Goal: Obtain resource: Obtain resource

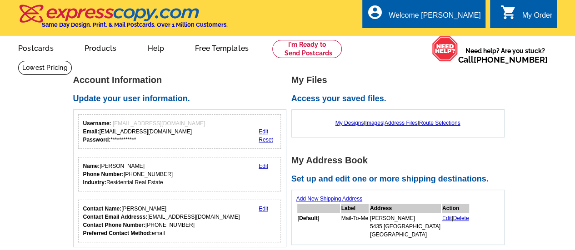
click at [209, 89] on div "**********" at bounding box center [182, 161] width 218 height 172
click at [233, 86] on div "**********" at bounding box center [182, 161] width 218 height 172
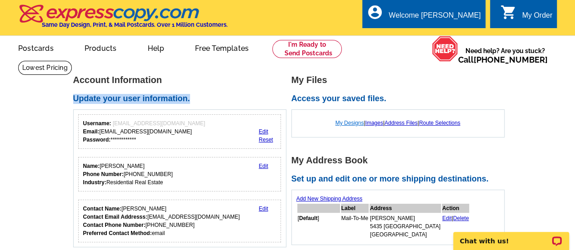
click at [344, 123] on link "My Designs" at bounding box center [349, 123] width 29 height 6
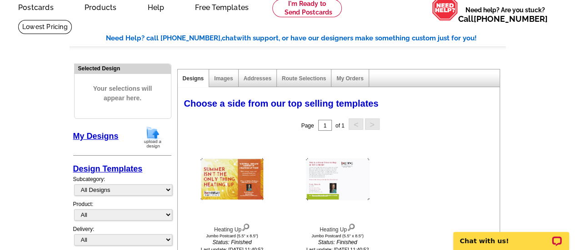
scroll to position [39, 0]
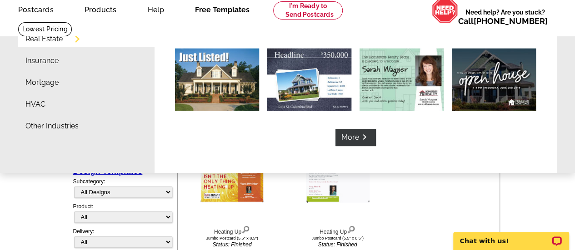
click at [225, 3] on link "Free Templates" at bounding box center [222, 8] width 84 height 21
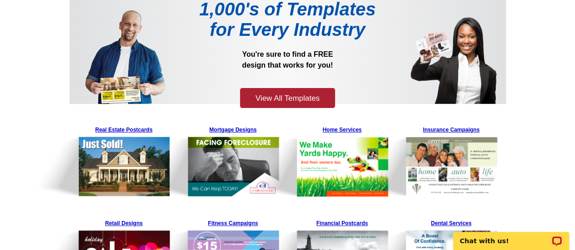
scroll to position [26, 0]
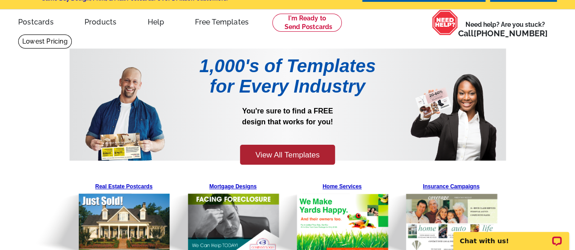
drag, startPoint x: 581, startPoint y: 80, endPoint x: 581, endPoint y: 90, distance: 10.0
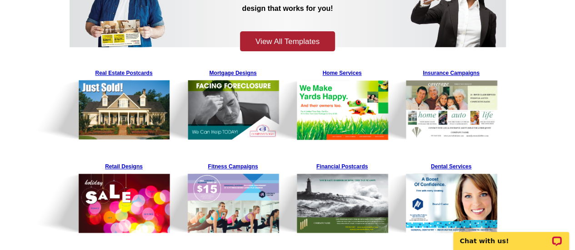
scroll to position [143, 0]
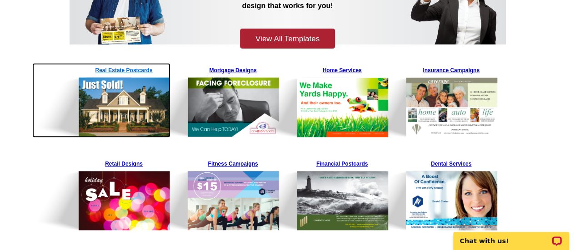
click at [138, 67] on img at bounding box center [101, 100] width 139 height 74
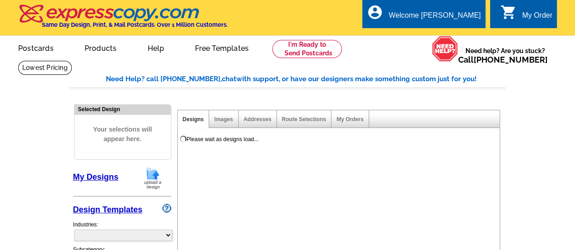
select select "785"
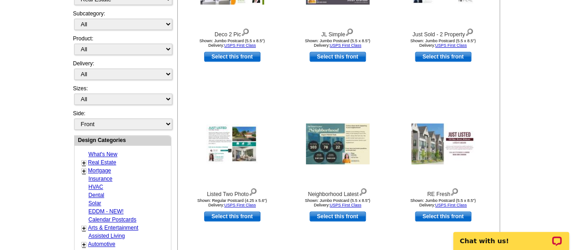
scroll to position [237, 0]
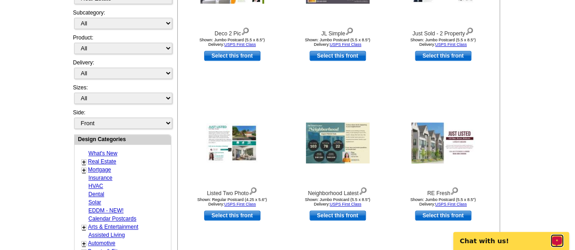
click at [558, 238] on div "Open LiveChat chat widget" at bounding box center [556, 240] width 11 height 11
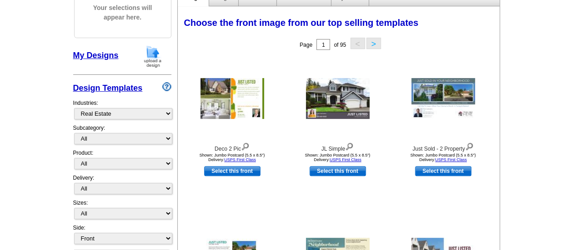
scroll to position [123, 0]
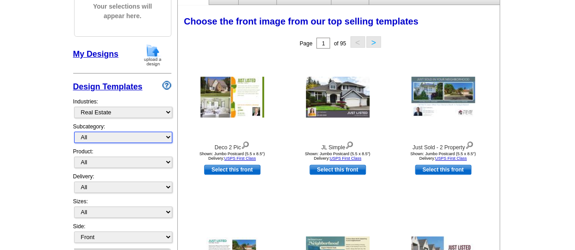
click at [154, 132] on select "All RE/MAX® Referrals [PERSON_NAME]® Berkshire Hathaway Home Services Century 2…" at bounding box center [123, 137] width 98 height 11
select select "788"
click at [74, 132] on select "All RE/MAX® Referrals [PERSON_NAME]® Berkshire Hathaway Home Services Century 2…" at bounding box center [123, 137] width 98 height 11
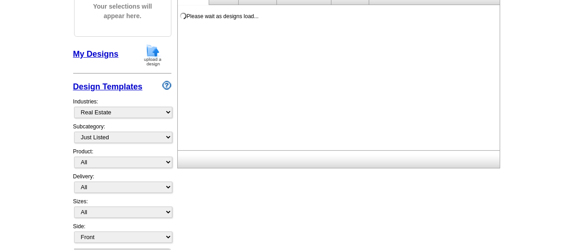
click at [159, 203] on div "Sizes: All Jumbo Postcard (5.5" x 8.5") Regular Postcard (4.25" x 5.6") Panoram…" at bounding box center [122, 210] width 98 height 25
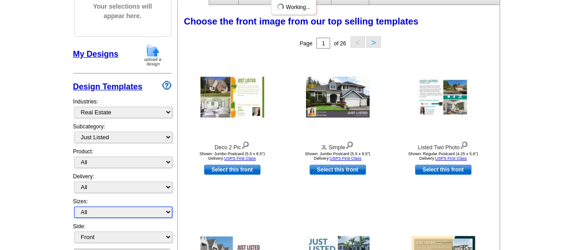
click at [162, 209] on select "All Jumbo Postcard (5.5" x 8.5") Regular Postcard (4.25" x 5.6") Panoramic Post…" at bounding box center [123, 212] width 98 height 11
select select "2"
click at [74, 207] on select "All Jumbo Postcard (5.5" x 8.5") Regular Postcard (4.25" x 5.6") Panoramic Post…" at bounding box center [123, 212] width 98 height 11
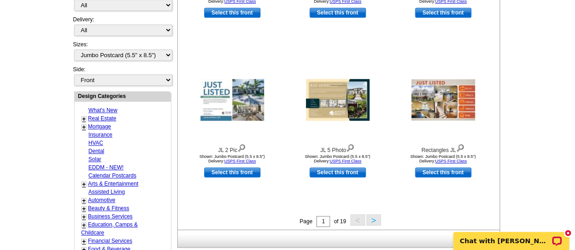
scroll to position [279, 0]
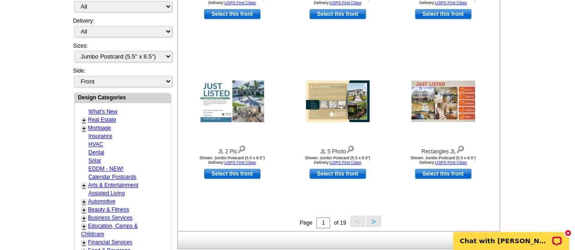
click at [373, 223] on button ">" at bounding box center [373, 221] width 15 height 11
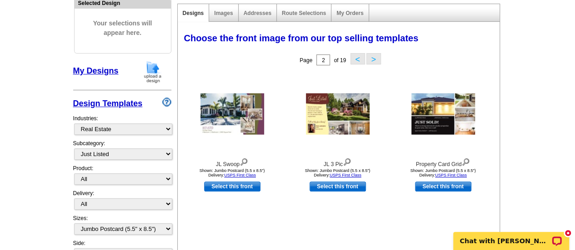
scroll to position [109, 0]
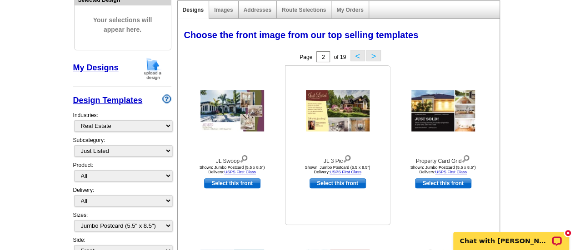
click at [333, 116] on img at bounding box center [338, 110] width 64 height 41
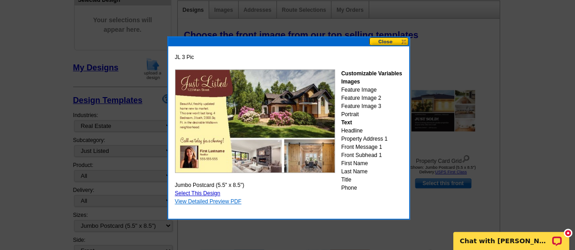
click at [224, 200] on link "View Detailed Preview PDF" at bounding box center [208, 202] width 67 height 6
